Goal: Task Accomplishment & Management: Complete application form

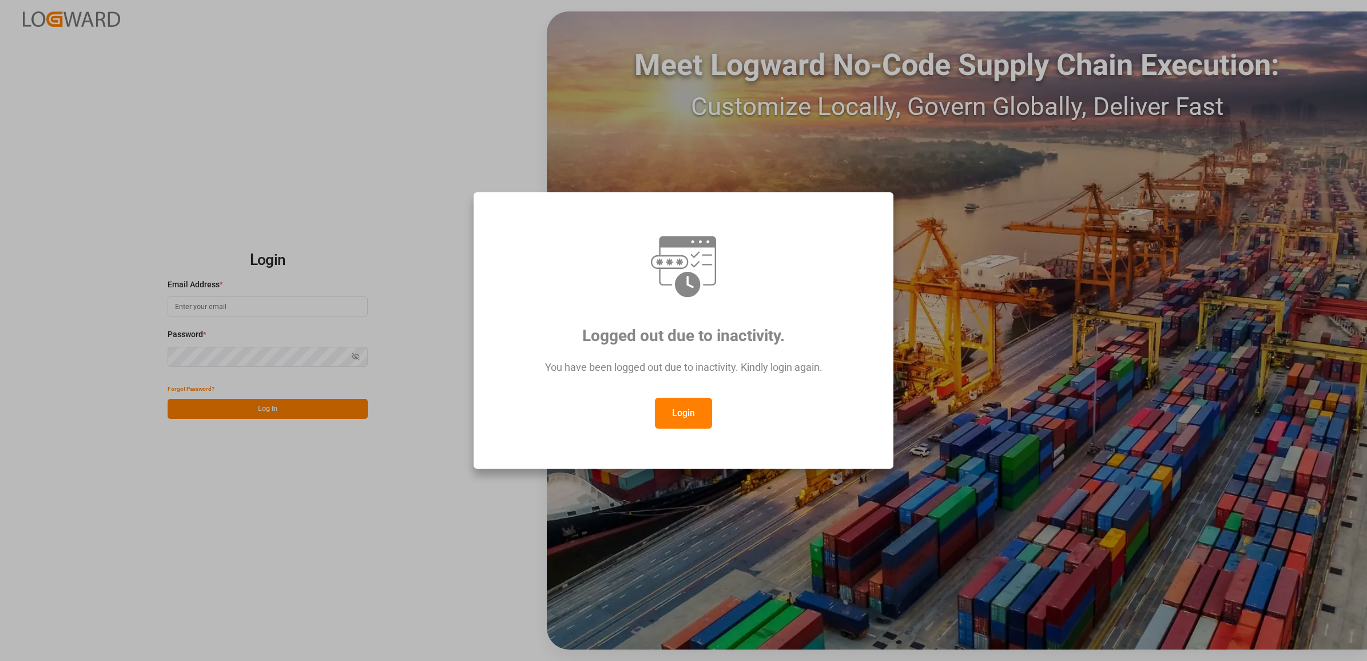
click at [685, 419] on button "Login" at bounding box center [683, 413] width 57 height 31
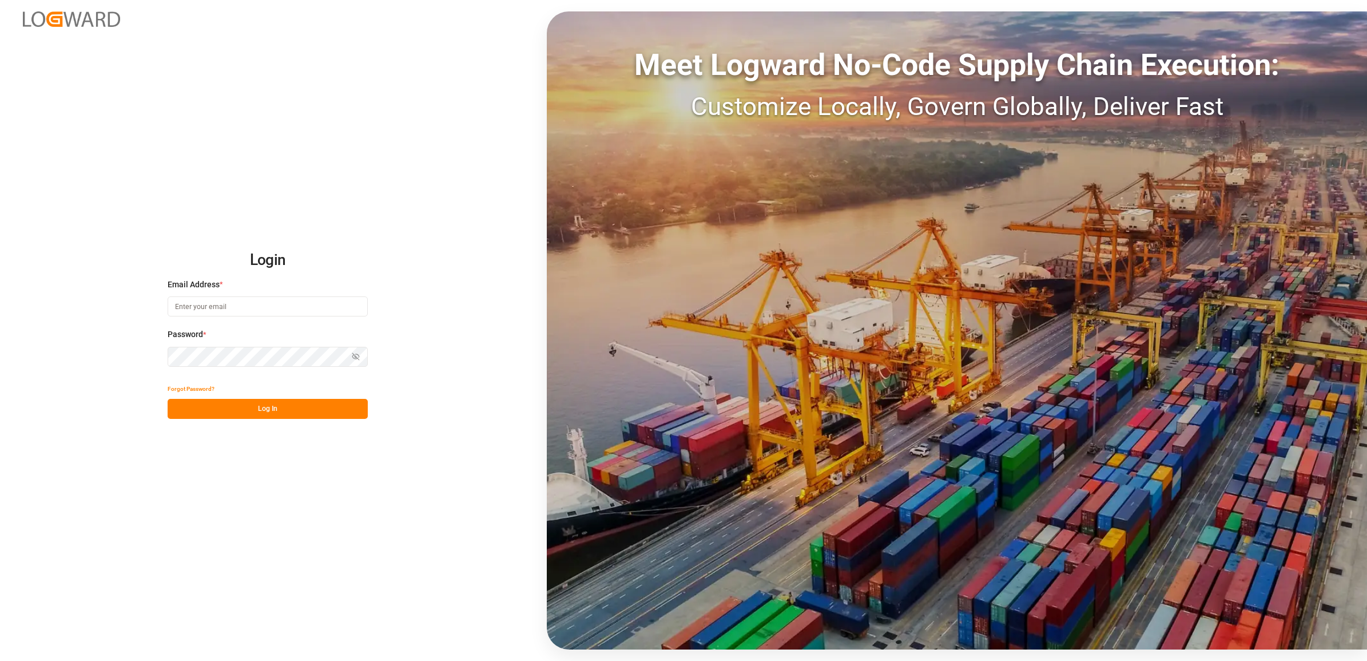
click at [224, 309] on input at bounding box center [268, 306] width 200 height 20
type input "[PERSON_NAME][EMAIL_ADDRESS][DOMAIN_NAME]"
click at [230, 413] on button "Log In" at bounding box center [268, 409] width 200 height 20
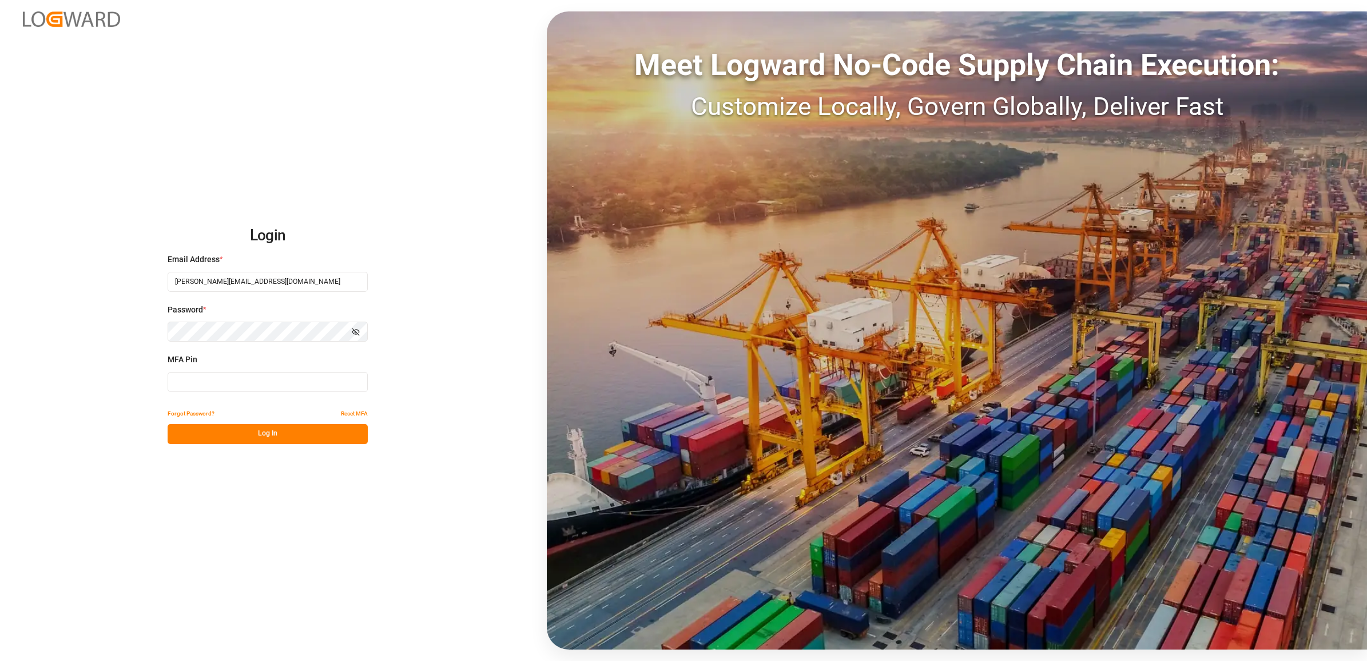
click at [207, 381] on input at bounding box center [268, 382] width 200 height 20
type input "412433"
click at [247, 434] on button "Log In" at bounding box center [268, 434] width 200 height 20
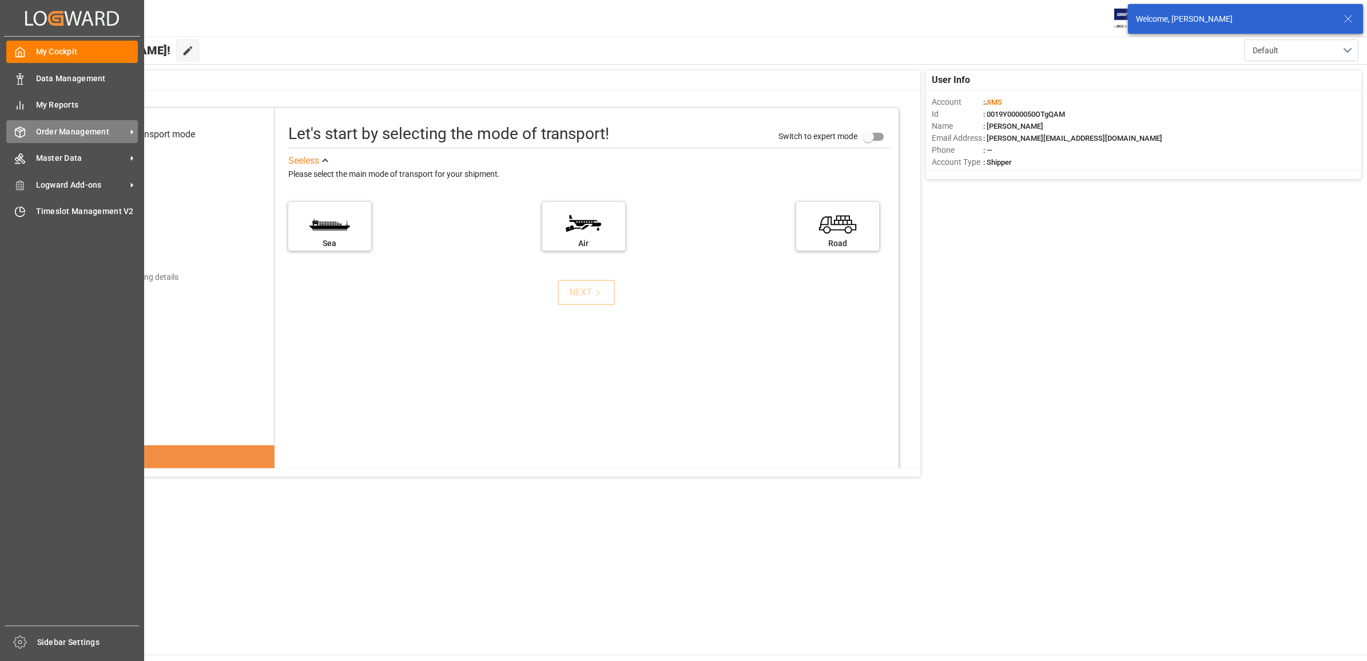
click at [70, 129] on span "Order Management" at bounding box center [81, 132] width 90 height 12
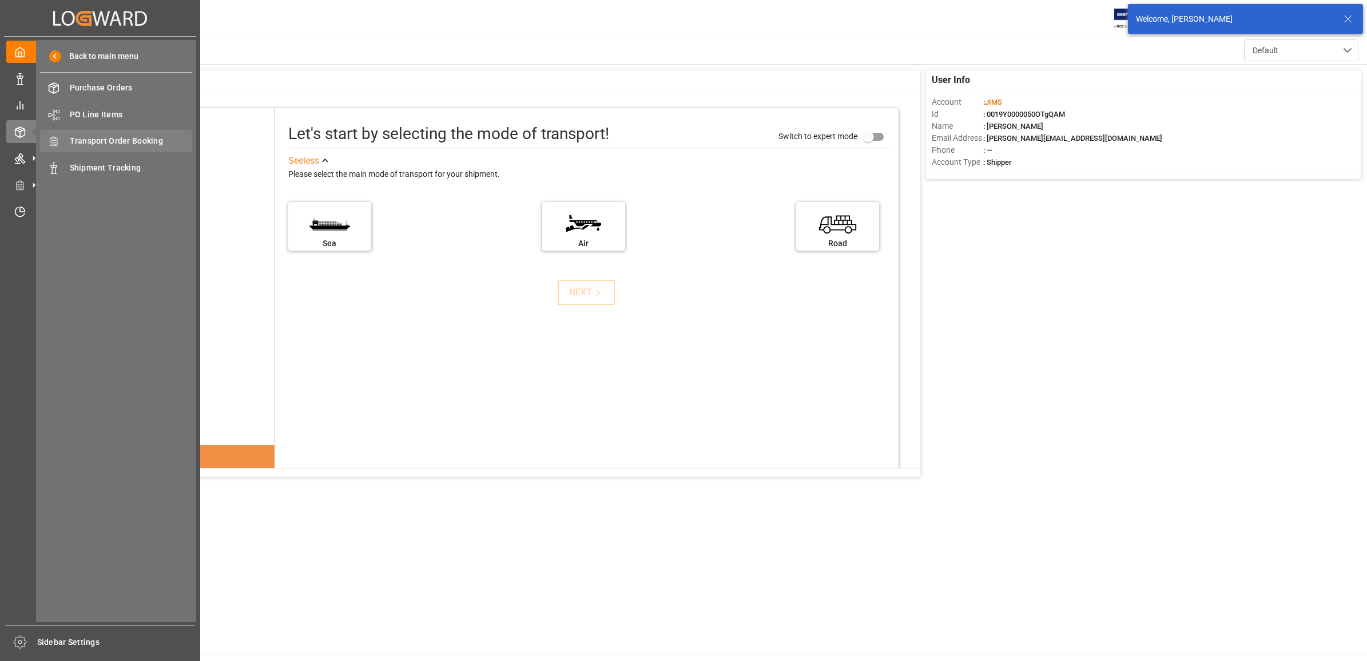
click at [117, 137] on span "Transport Order Booking" at bounding box center [131, 141] width 123 height 12
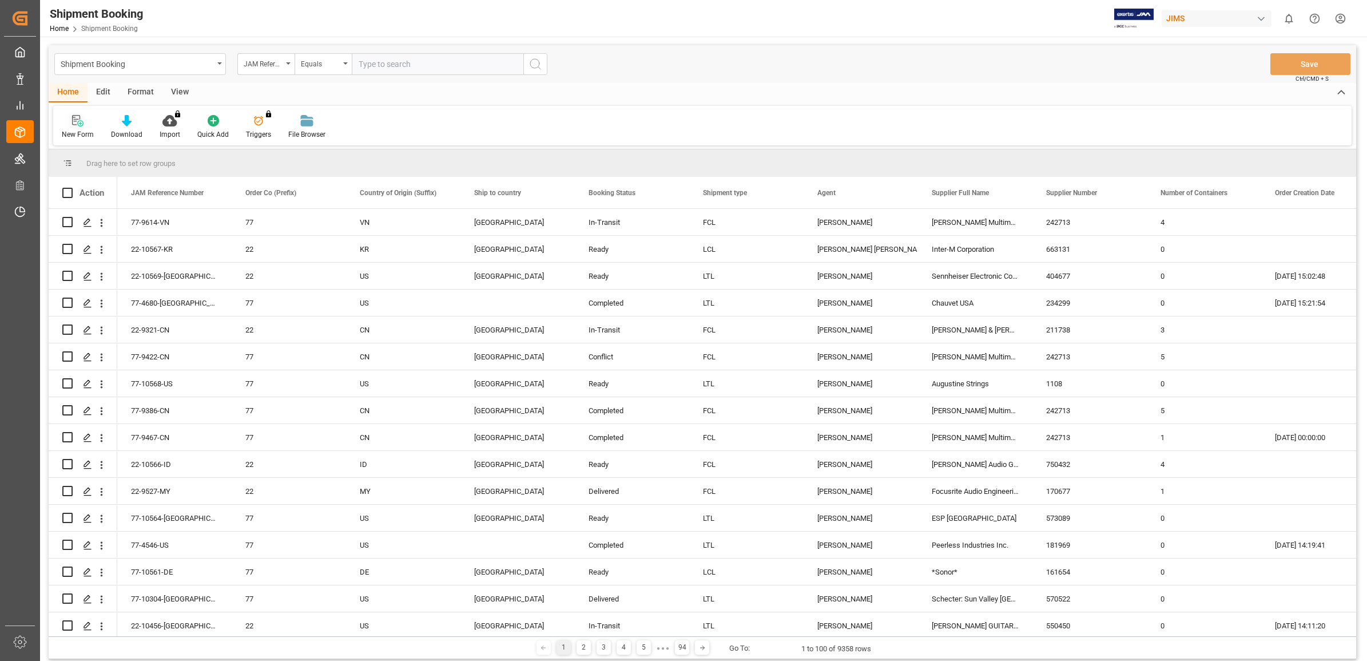
click at [79, 121] on icon at bounding box center [77, 120] width 11 height 11
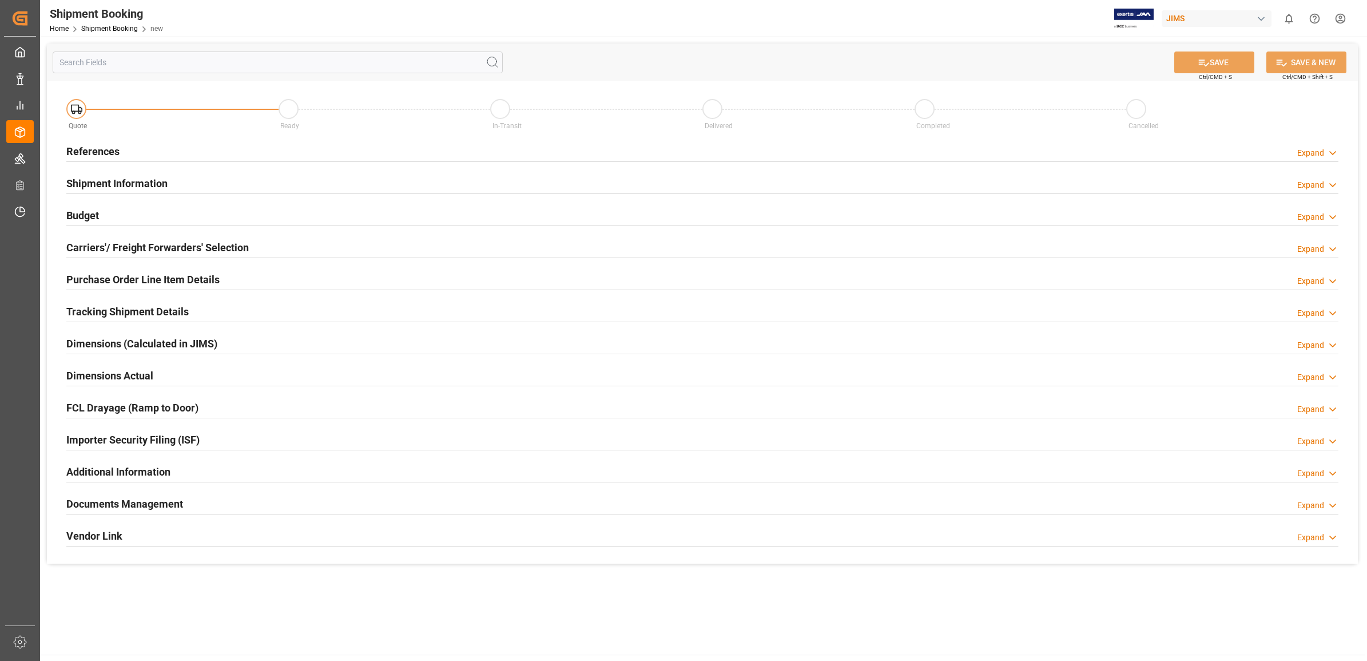
click at [85, 150] on h2 "References" at bounding box center [92, 151] width 53 height 15
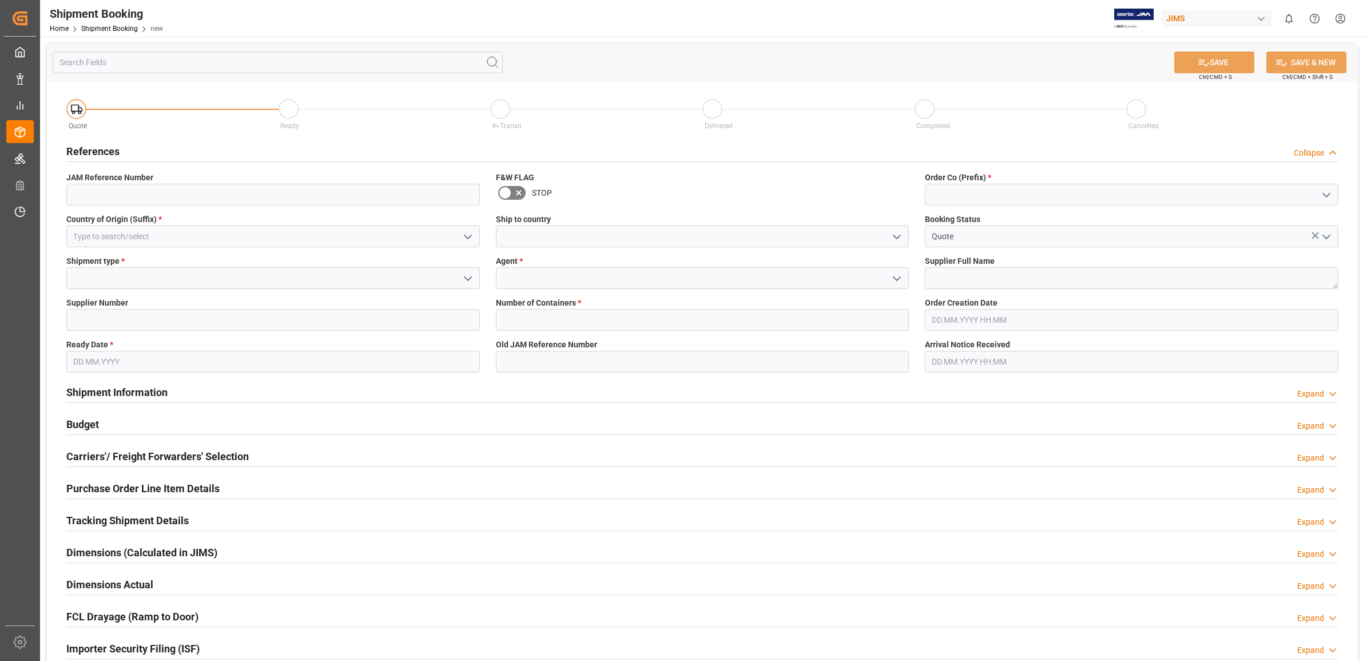
click at [1321, 195] on icon "open menu" at bounding box center [1327, 195] width 14 height 14
click at [956, 249] on div "77" at bounding box center [1132, 246] width 413 height 26
type input "77"
click at [308, 240] on input at bounding box center [273, 236] width 414 height 22
click at [467, 235] on icon "open menu" at bounding box center [468, 237] width 14 height 14
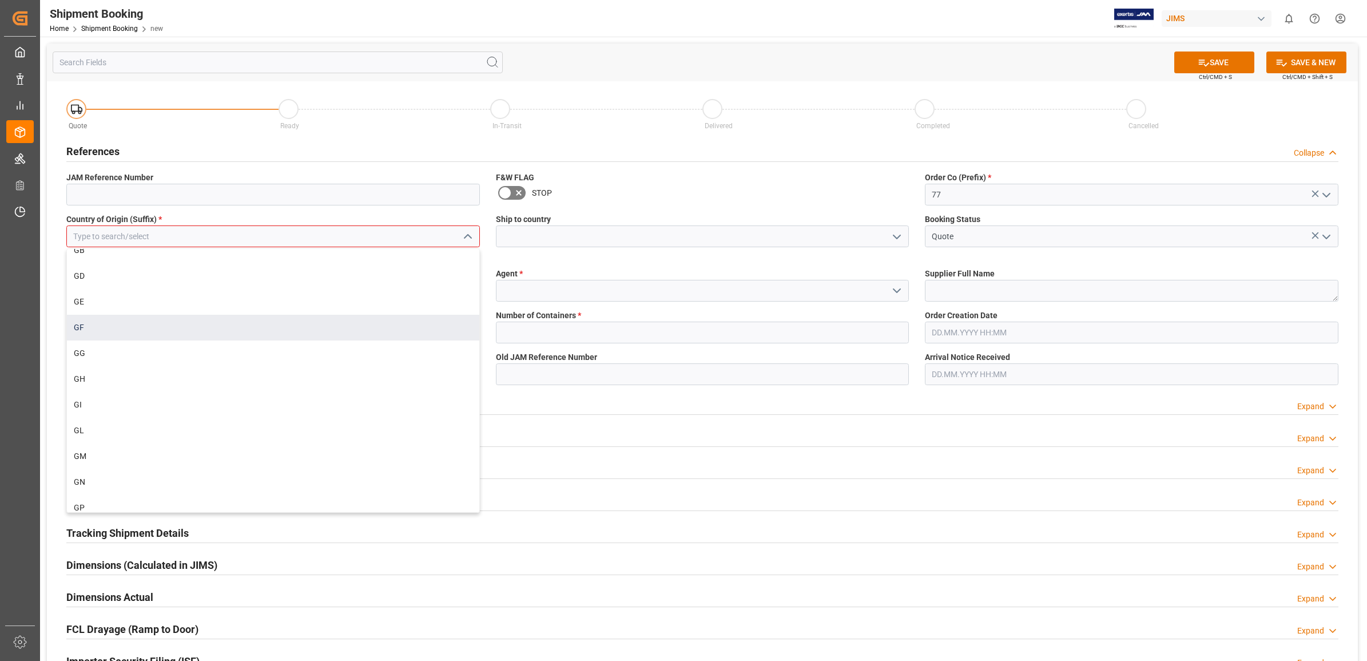
scroll to position [2074, 0]
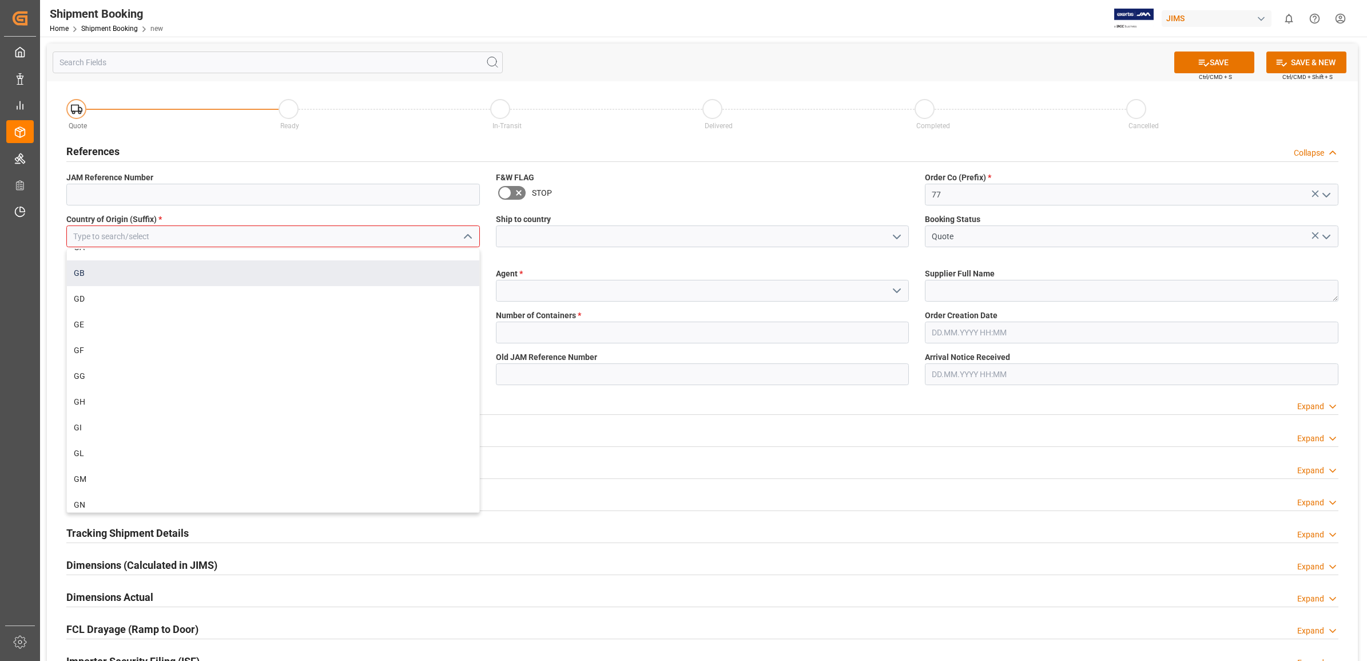
click at [107, 275] on div "GB" at bounding box center [273, 273] width 413 height 26
type input "GB"
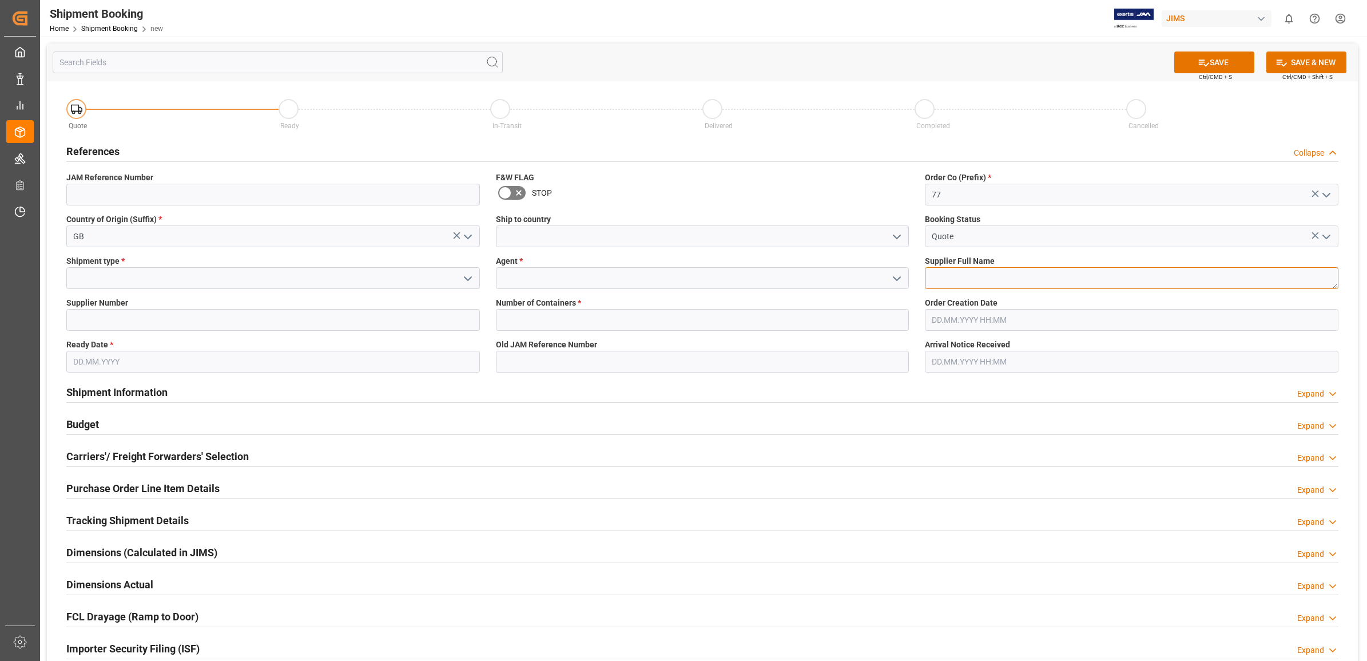
click at [944, 283] on textarea at bounding box center [1132, 278] width 414 height 22
type textarea "[PERSON_NAME] & [PERSON_NAME]"
click at [246, 276] on input at bounding box center [273, 278] width 414 height 22
click at [466, 276] on icon "open menu" at bounding box center [468, 279] width 14 height 14
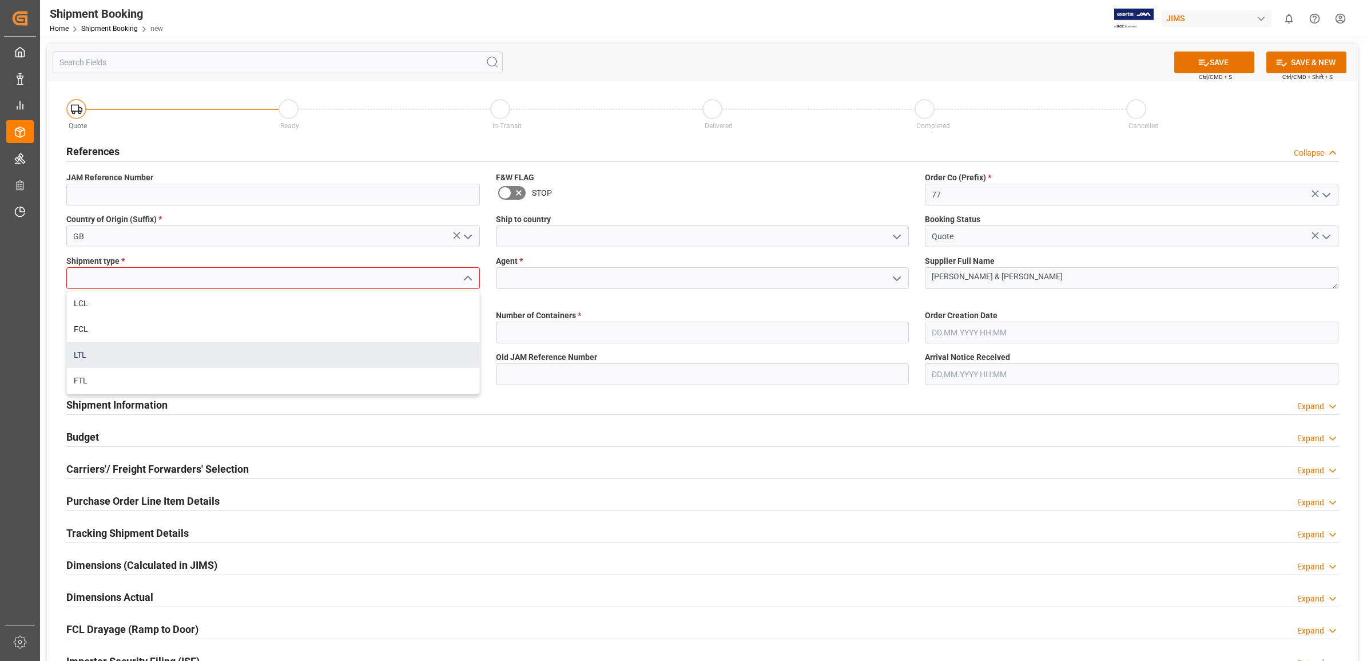
click at [146, 354] on div "LTL" at bounding box center [273, 355] width 413 height 26
type input "LTL"
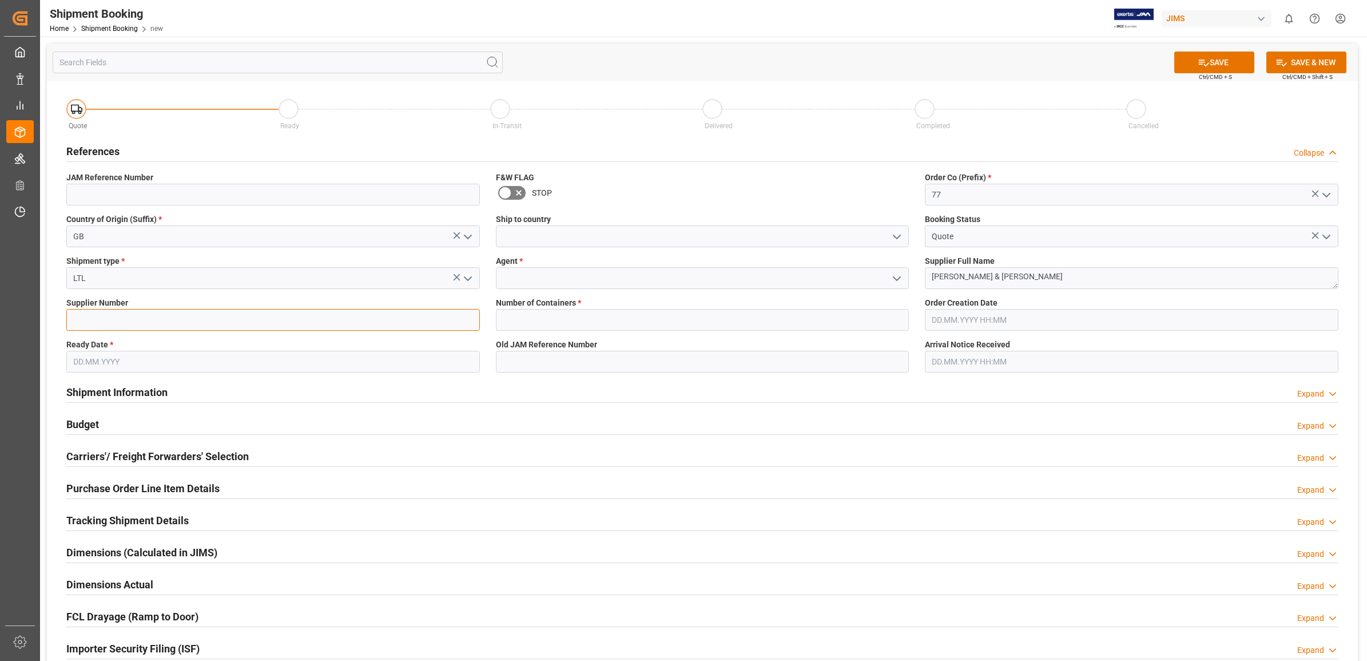
click at [126, 318] on input at bounding box center [273, 320] width 414 height 22
type input "1285"
click at [593, 281] on input at bounding box center [703, 278] width 414 height 22
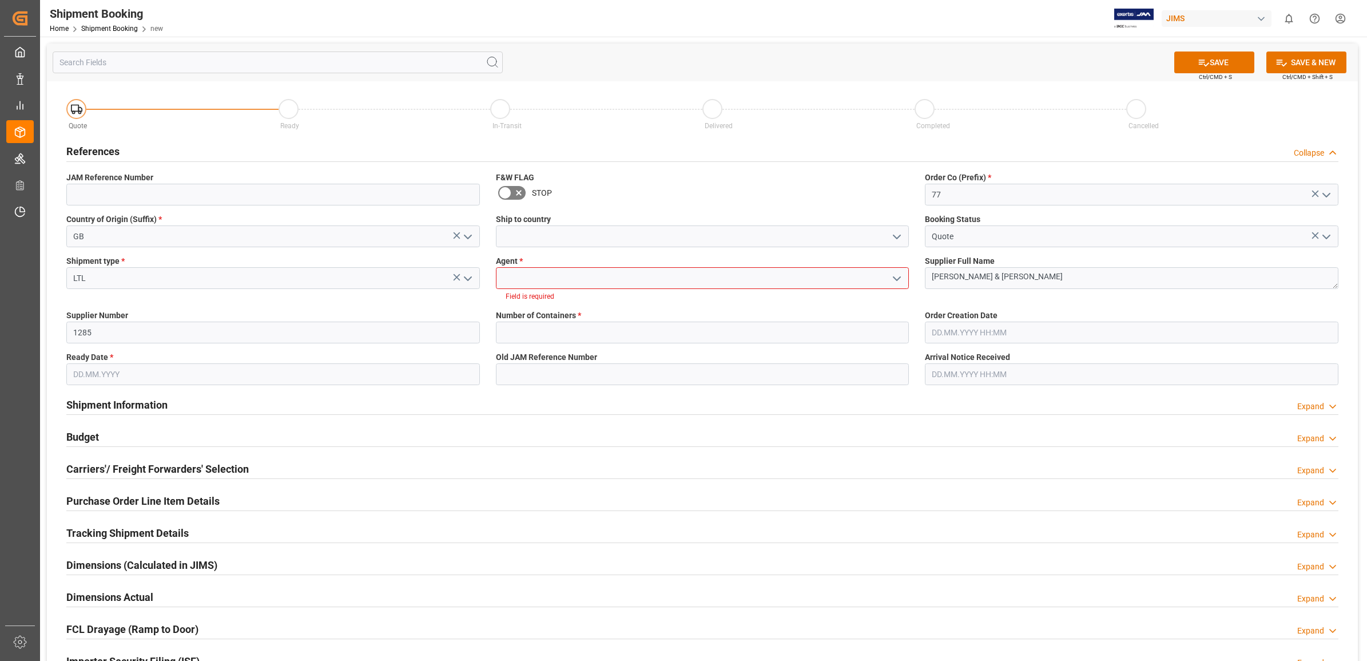
click at [900, 277] on polyline "open menu" at bounding box center [897, 278] width 7 height 3
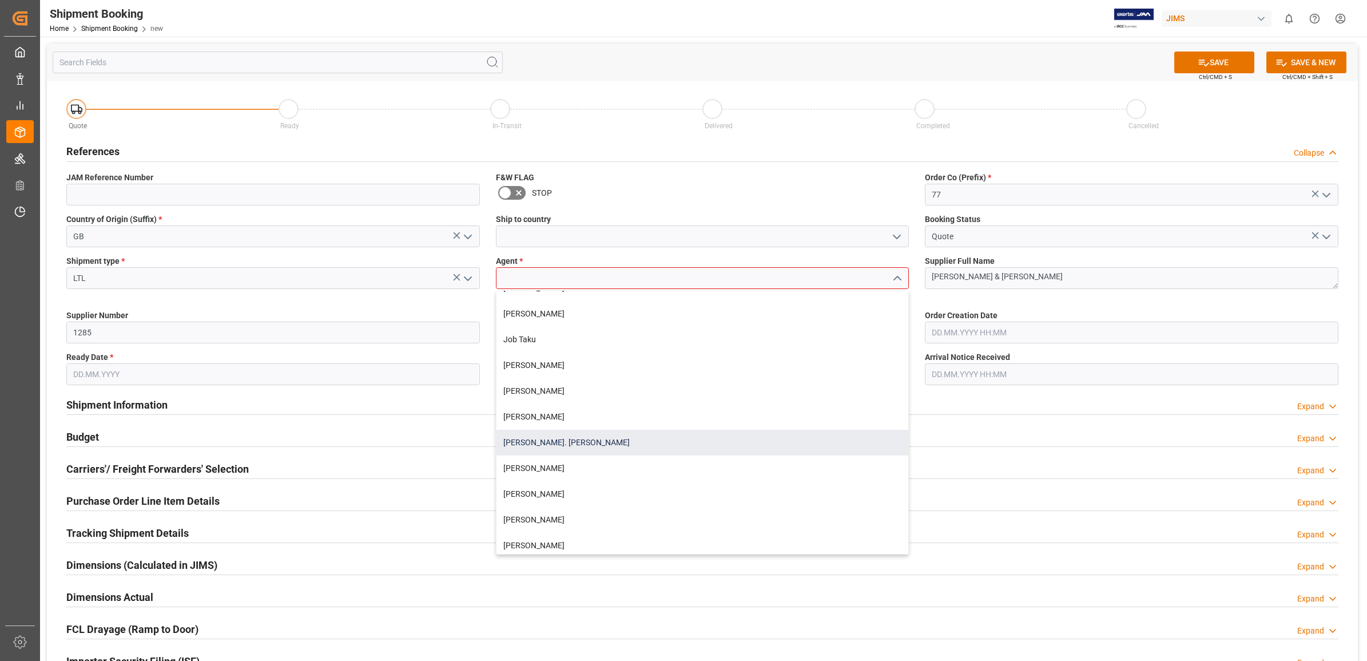
scroll to position [215, 0]
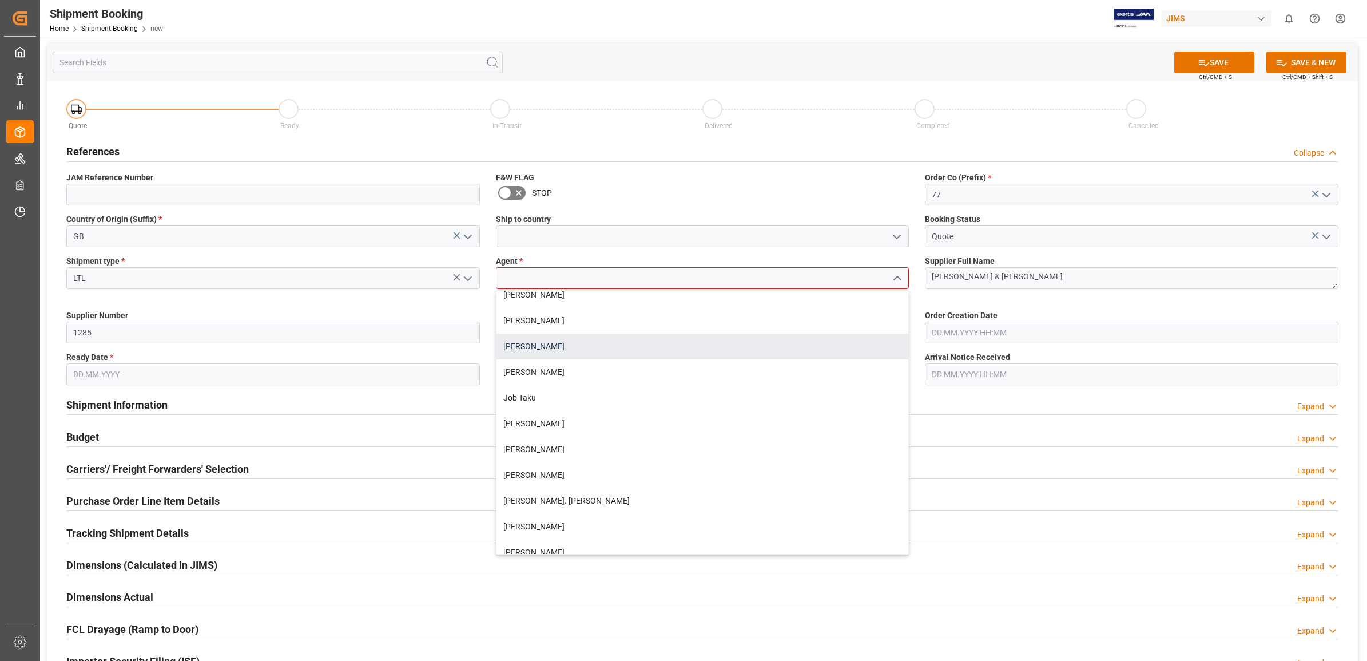
click at [548, 345] on div "[PERSON_NAME]" at bounding box center [703, 347] width 413 height 26
type input "[PERSON_NAME]"
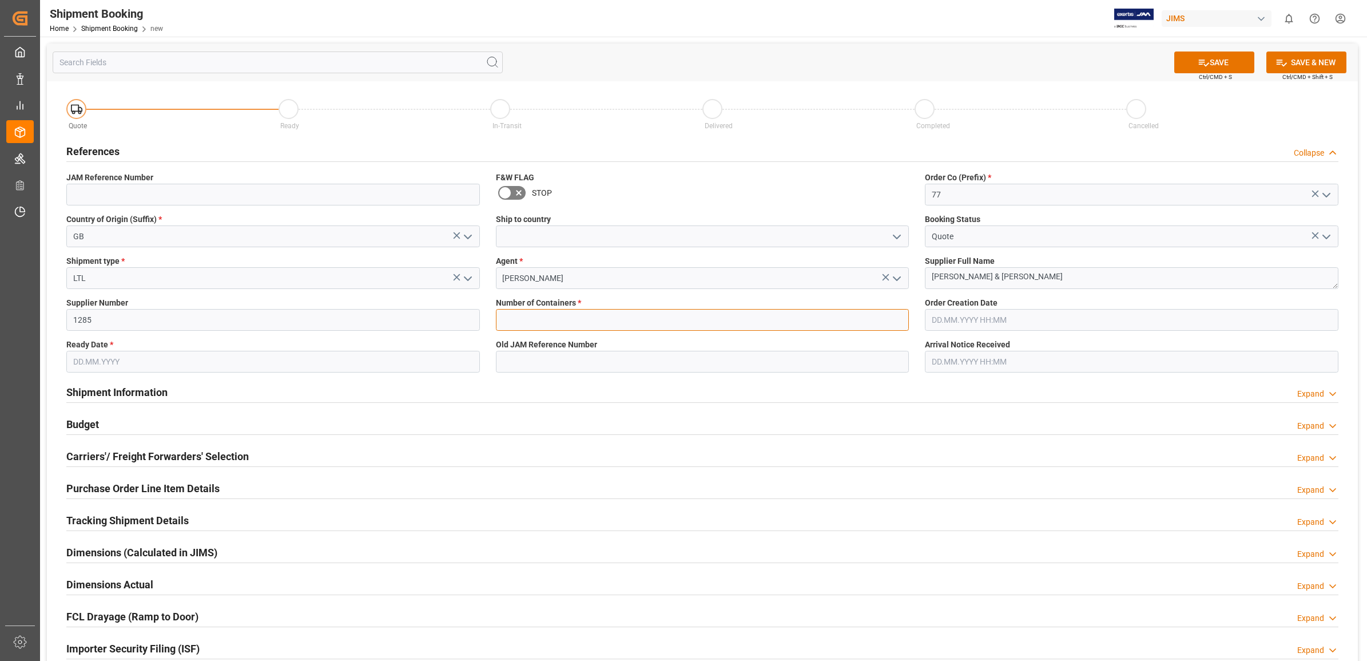
click at [524, 316] on input "text" at bounding box center [703, 320] width 414 height 22
type input "0"
type input "[DATE]"
click at [810, 387] on div "Shipment Information Expand" at bounding box center [702, 391] width 1272 height 22
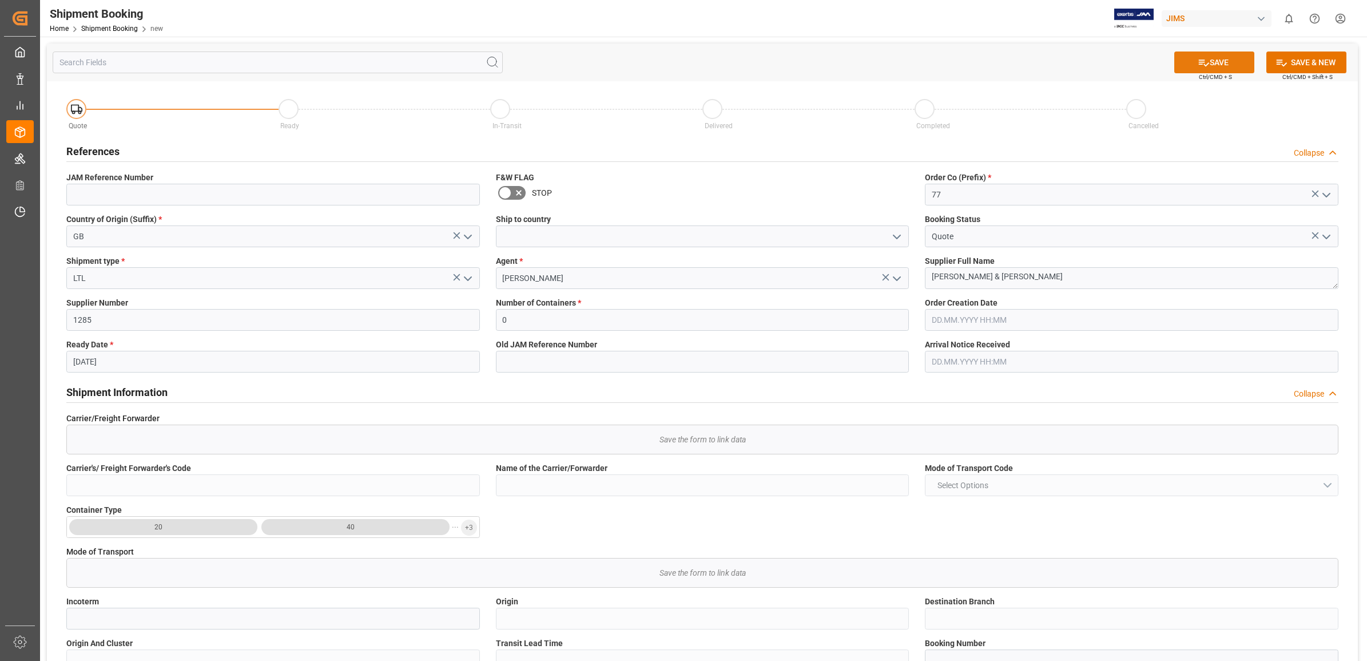
click at [1211, 62] on button "SAVE" at bounding box center [1215, 62] width 80 height 22
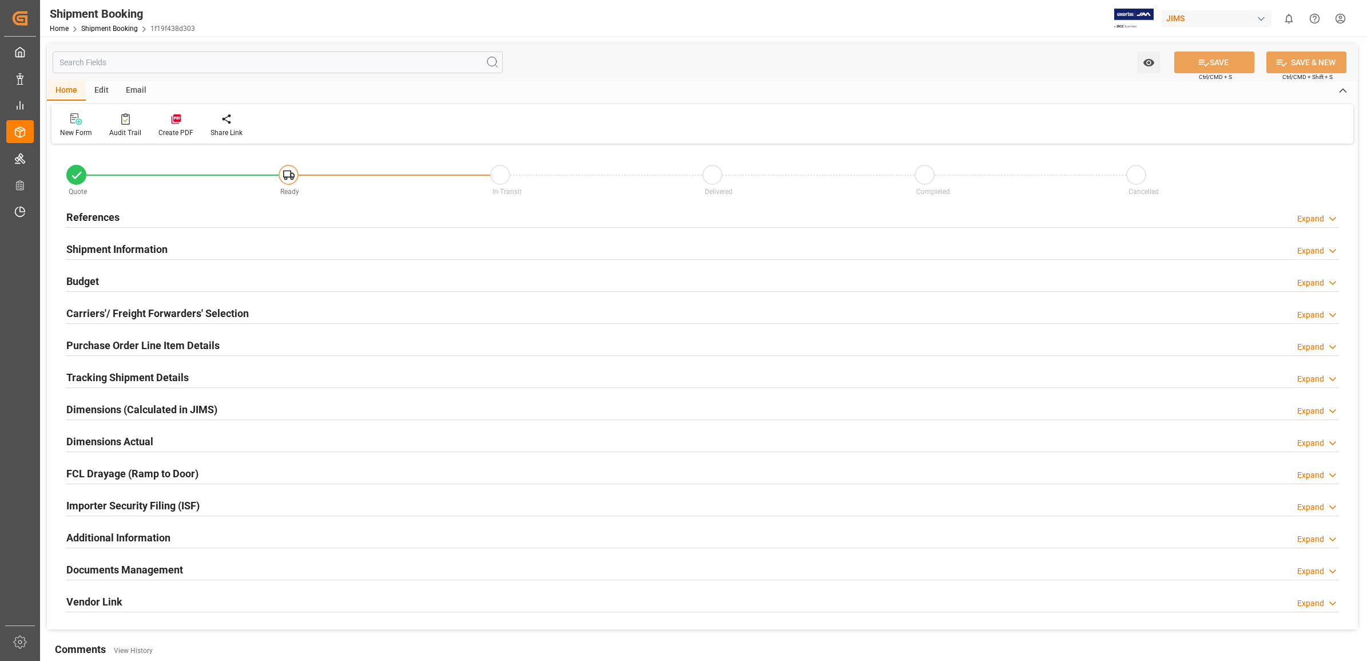
type input "0"
type input "[DATE]"
click at [102, 215] on h2 "References" at bounding box center [92, 216] width 53 height 15
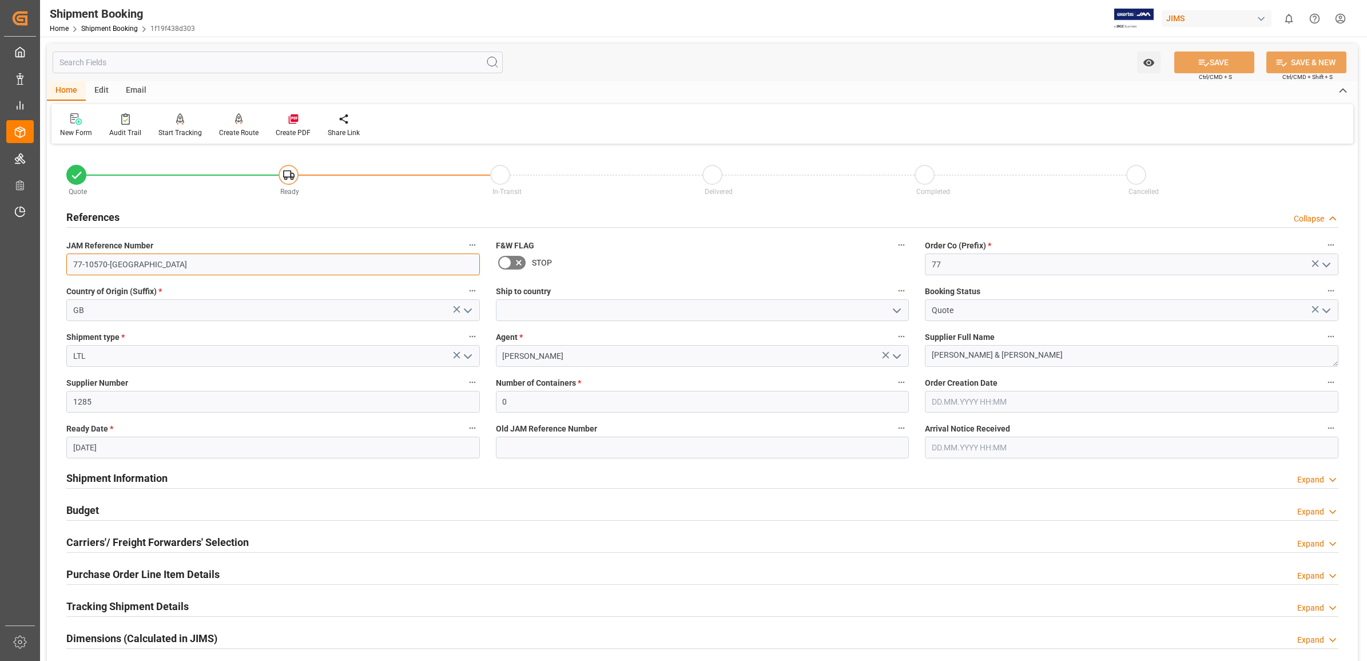
drag, startPoint x: 138, startPoint y: 268, endPoint x: 66, endPoint y: 264, distance: 71.6
click at [66, 264] on input "77-10570-GB" at bounding box center [273, 264] width 414 height 22
